Goal: Task Accomplishment & Management: Use online tool/utility

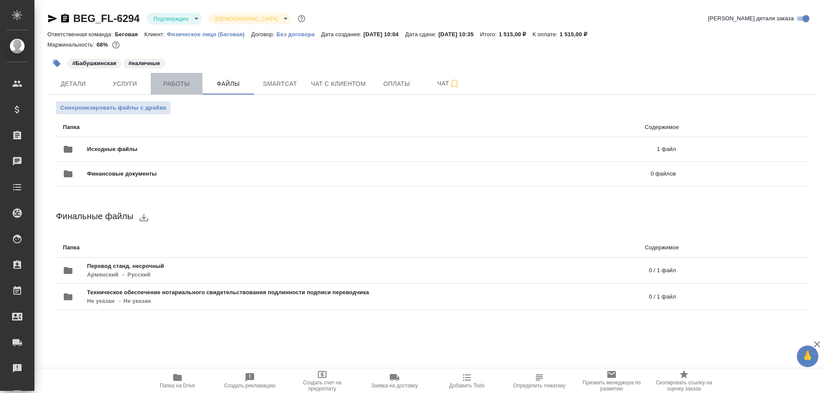
click at [177, 91] on button "Работы" at bounding box center [177, 84] width 52 height 22
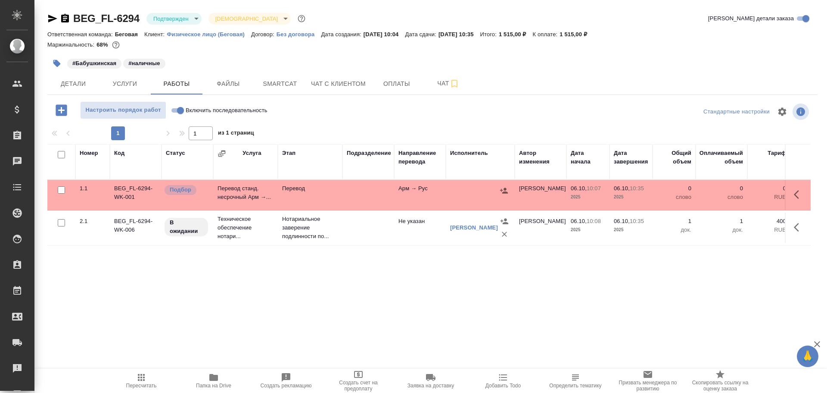
click at [246, 202] on td "Перевод станд. несрочный Арм →..." at bounding box center [245, 195] width 65 height 30
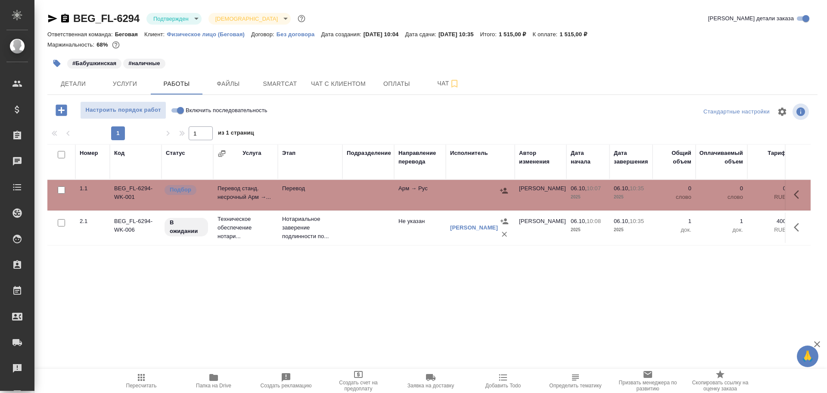
click at [246, 202] on td "Перевод станд. несрочный Арм →..." at bounding box center [245, 195] width 65 height 30
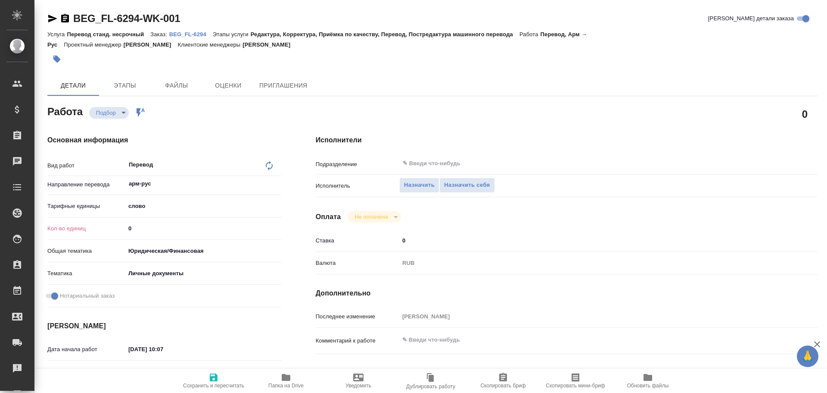
type textarea "x"
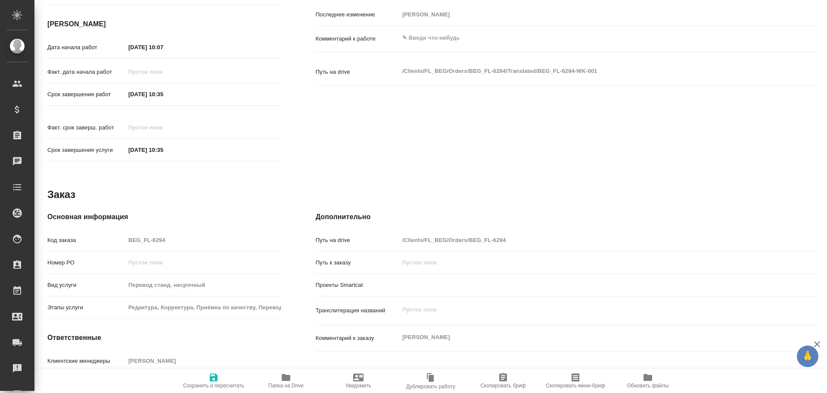
type textarea "x"
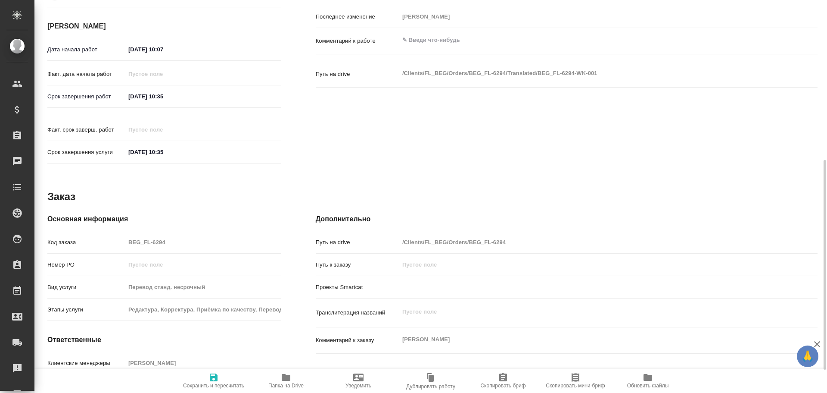
scroll to position [343, 0]
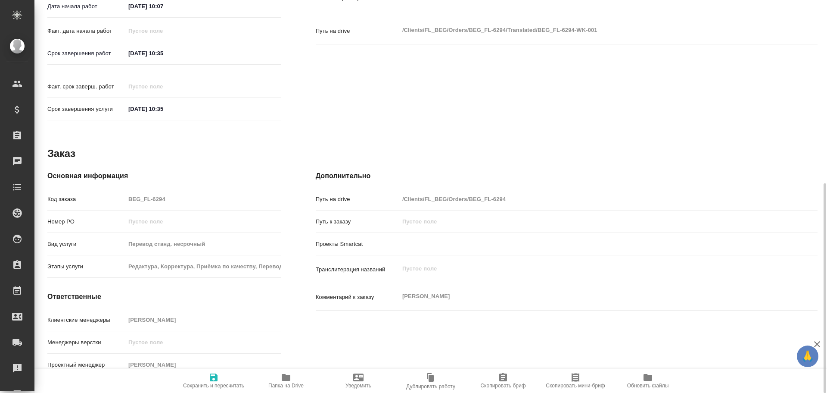
type textarea "x"
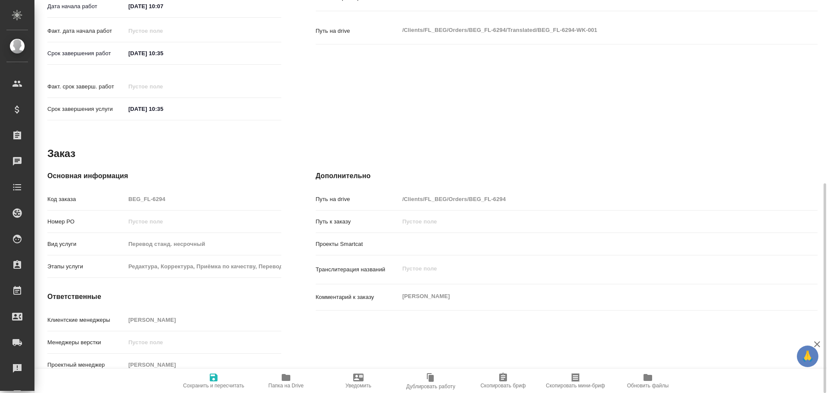
type textarea "x"
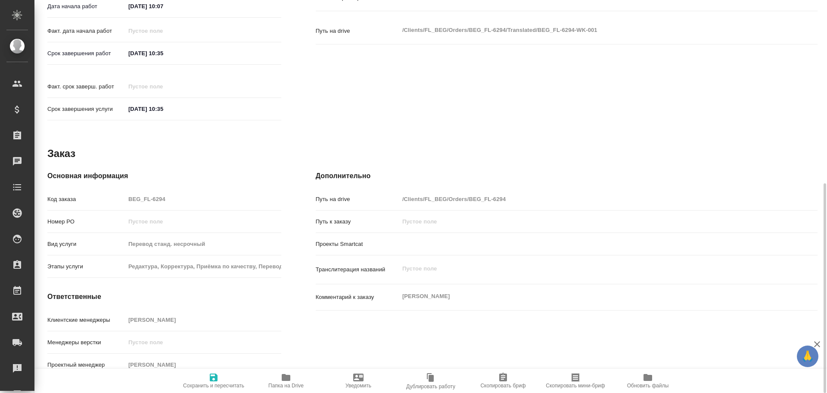
click at [288, 385] on span "Папка на Drive" at bounding box center [285, 385] width 35 height 6
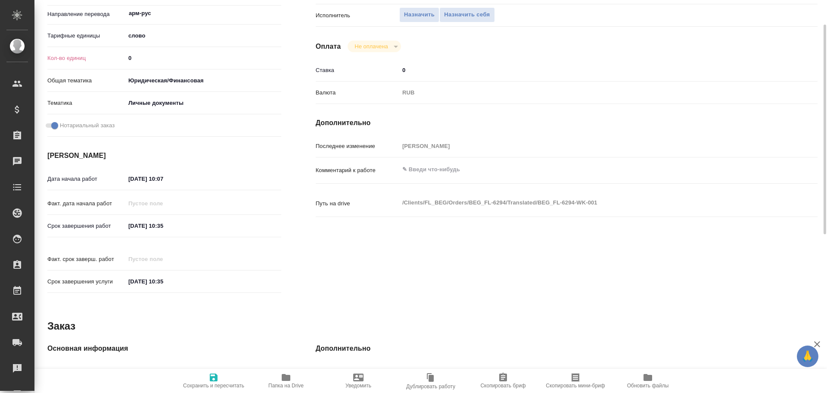
scroll to position [0, 0]
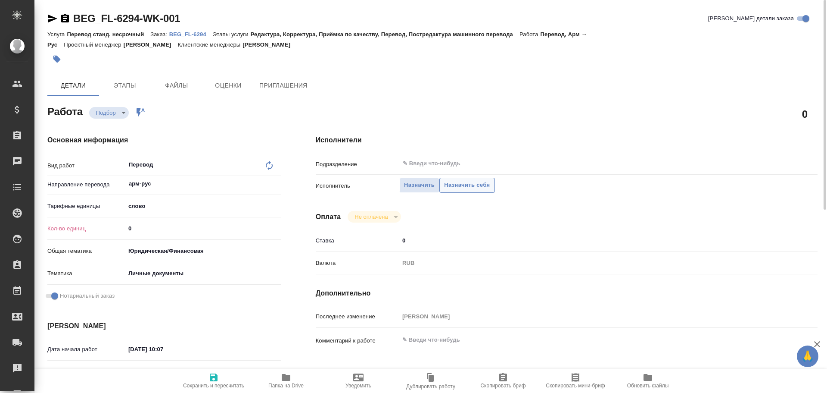
click at [452, 186] on span "Назначить себя" at bounding box center [467, 185] width 46 height 10
type textarea "x"
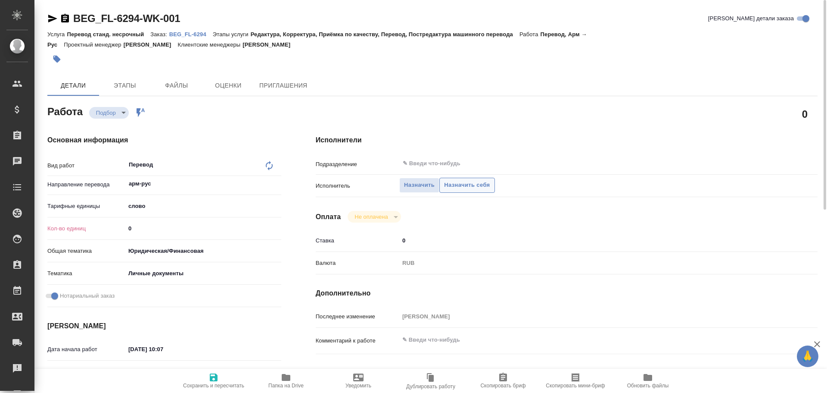
type textarea "x"
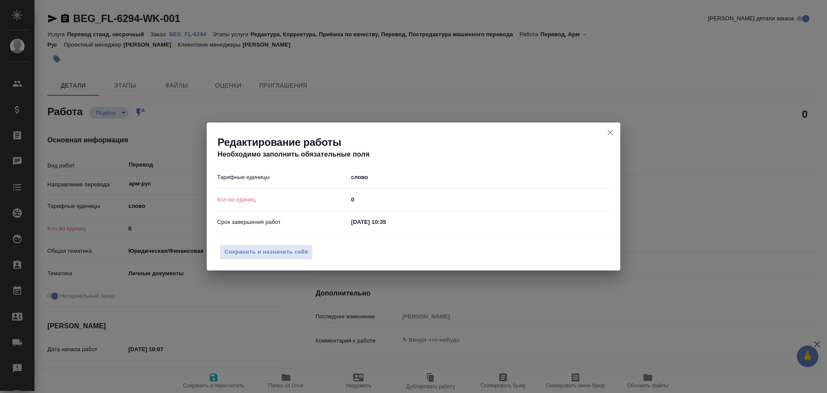
drag, startPoint x: 364, startPoint y: 207, endPoint x: 330, endPoint y: 206, distance: 34.0
click at [330, 206] on div "Кол-во единиц 0" at bounding box center [413, 199] width 393 height 15
drag, startPoint x: 365, startPoint y: 198, endPoint x: 326, endPoint y: 197, distance: 39.2
click at [326, 197] on div "Кол-во единиц 0" at bounding box center [413, 199] width 393 height 15
type textarea "x"
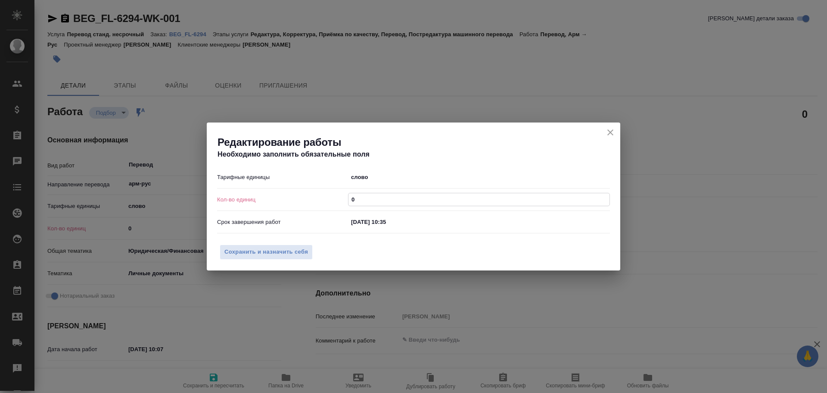
type input "7"
type textarea "x"
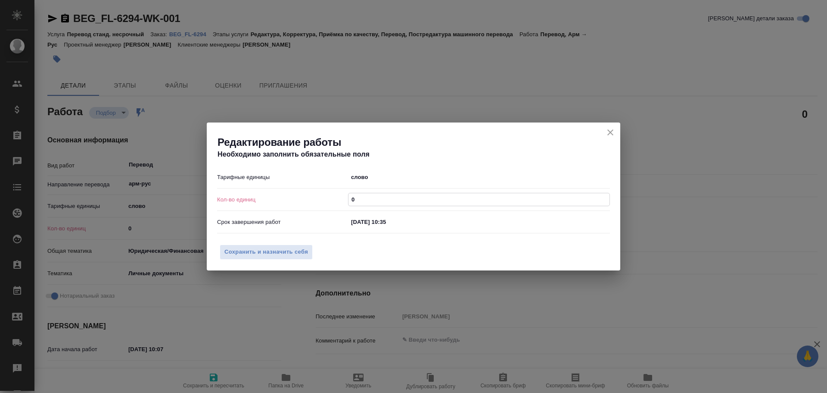
type input "7"
type textarea "x"
type input "75"
type textarea "x"
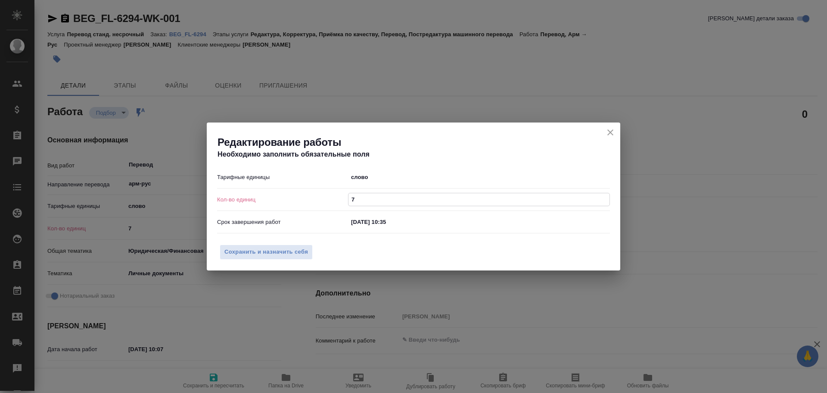
type textarea "x"
type input "75"
click at [284, 257] on button "Сохранить и назначить себя" at bounding box center [266, 251] width 93 height 15
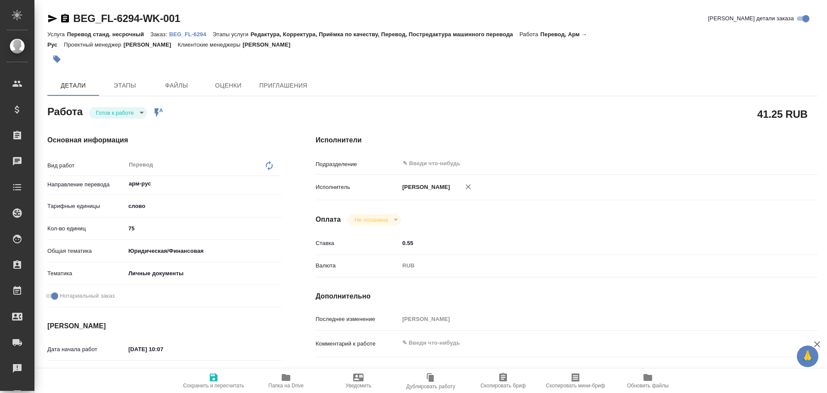
type textarea "x"
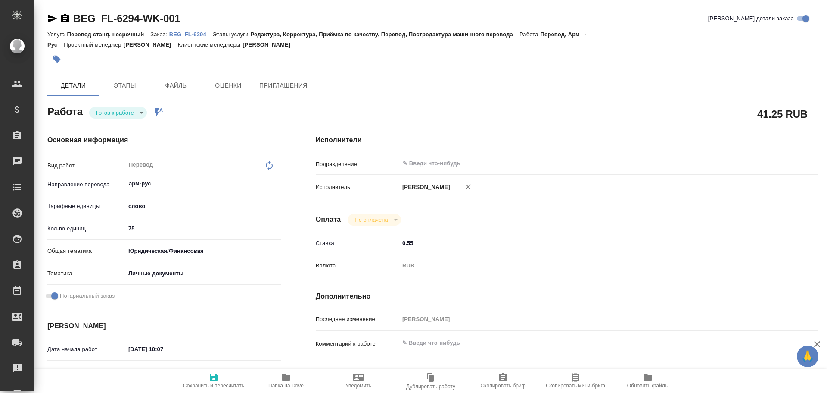
type textarea "x"
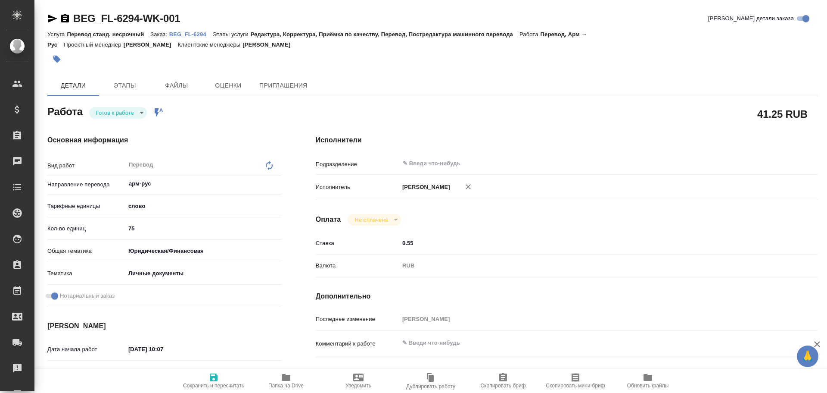
type textarea "x"
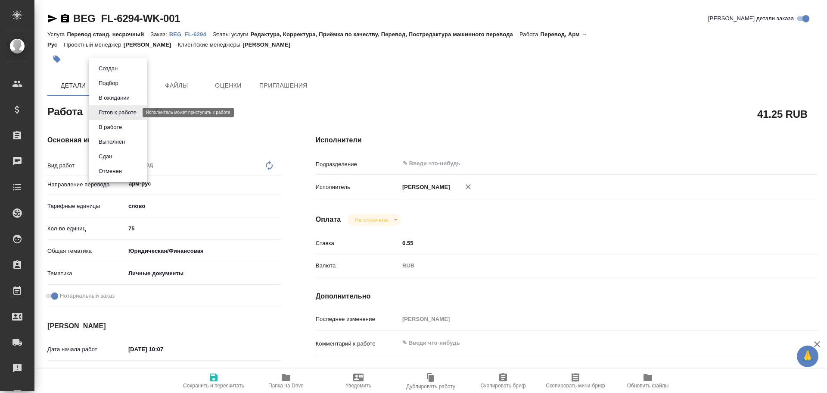
click at [116, 109] on body "🙏 .cls-1 fill:#fff; AWATERA Gusev Alexandr Клиенты Спецификации Заказы Чаты Tod…" at bounding box center [413, 196] width 827 height 393
type textarea "x"
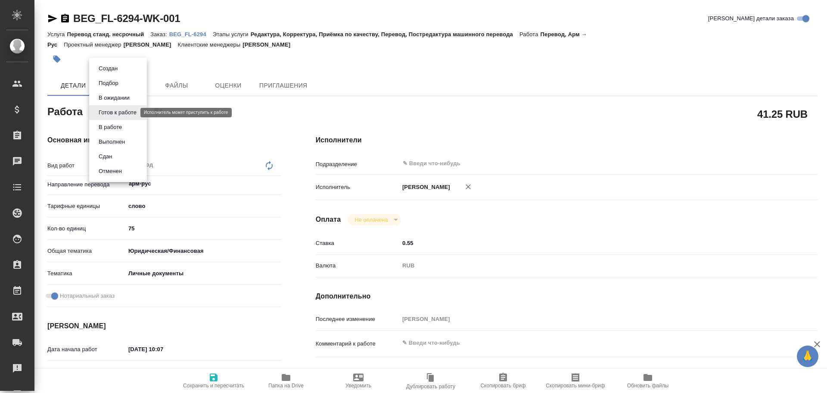
type textarea "x"
click at [115, 127] on button "В работе" at bounding box center [110, 126] width 28 height 9
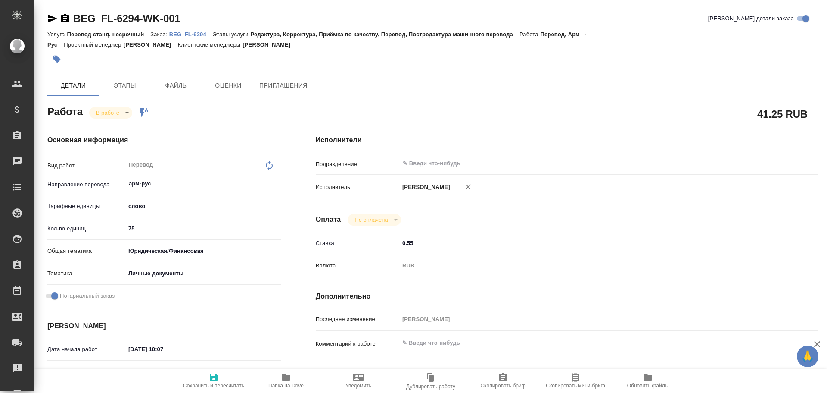
type textarea "x"
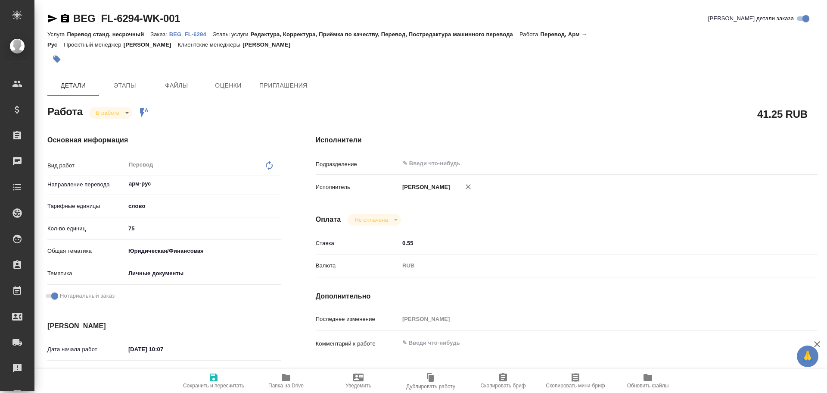
type textarea "x"
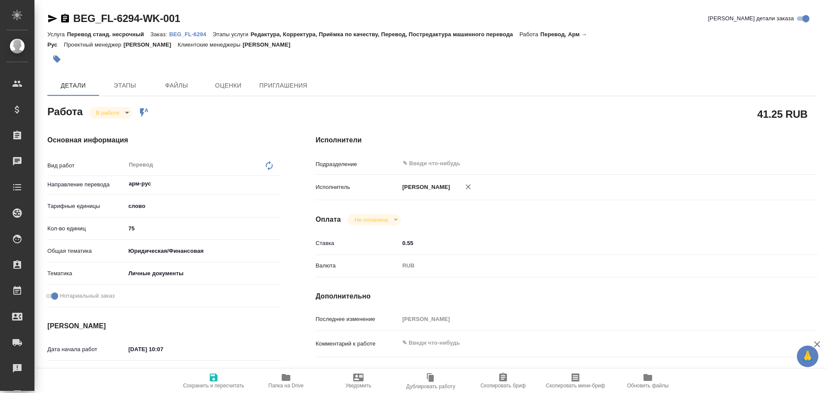
type textarea "x"
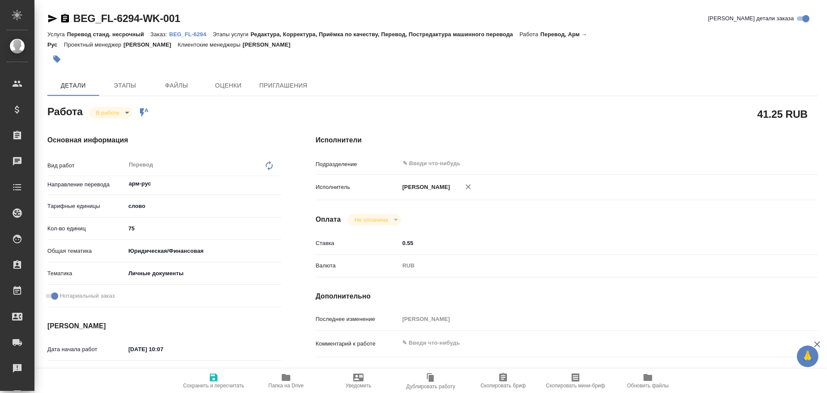
type textarea "x"
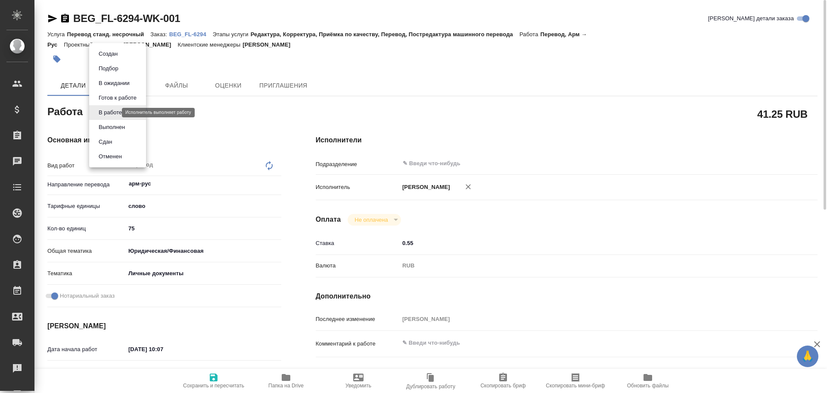
click at [109, 113] on body "🙏 .cls-1 fill:#fff; AWATERA Gusev Alexandr Клиенты Спецификации Заказы 0 Чаты T…" at bounding box center [413, 196] width 827 height 393
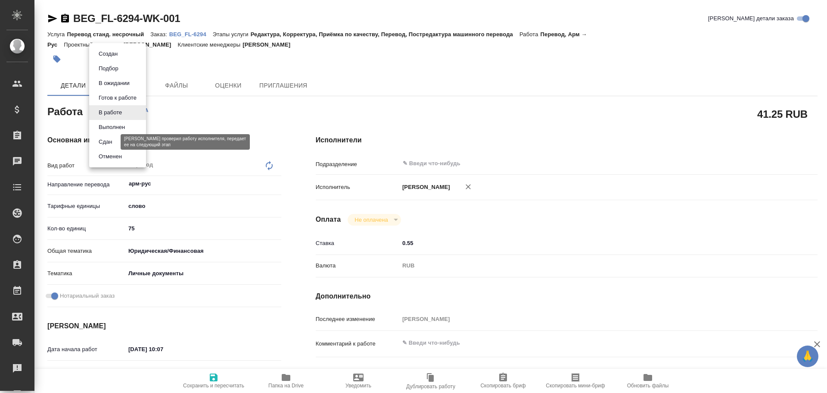
click at [106, 142] on button "Сдан" at bounding box center [105, 141] width 19 height 9
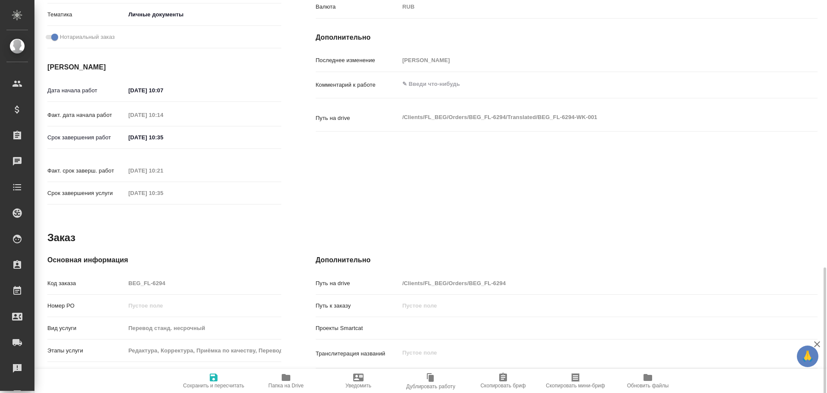
scroll to position [343, 0]
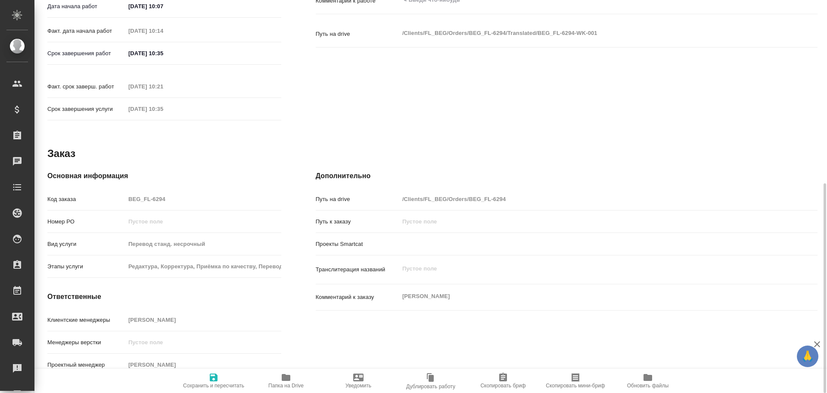
type textarea "x"
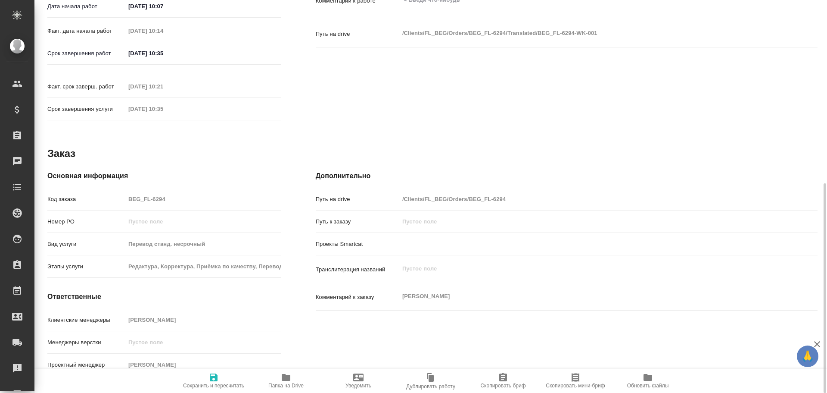
click at [92, 191] on div "Код заказа BEG_FL-6294" at bounding box center [164, 198] width 234 height 15
